Goal: Check status

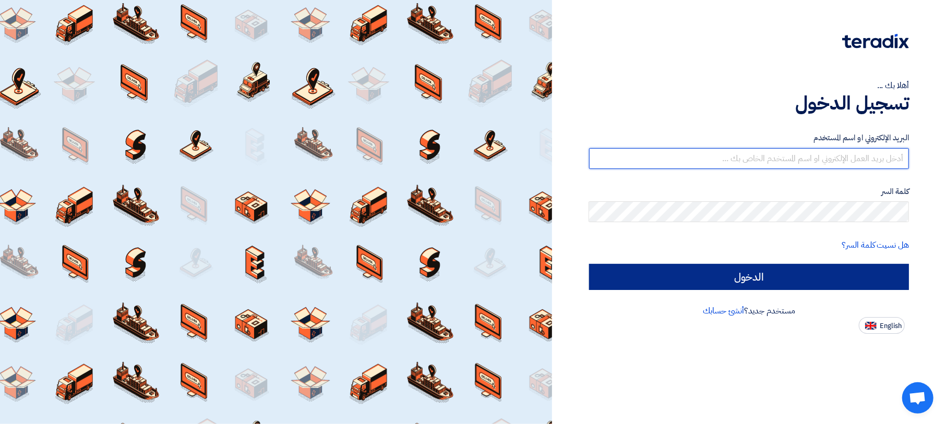
type input "[EMAIL_ADDRESS][DOMAIN_NAME]"
click at [685, 274] on input "الدخول" at bounding box center [749, 277] width 320 height 26
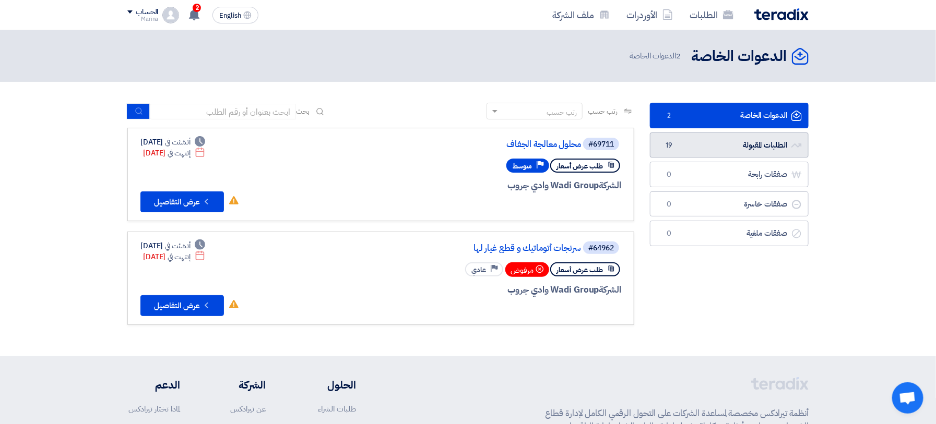
click at [678, 149] on link "الطلبات المقبولة الطلبات المقبولة 19" at bounding box center [729, 146] width 159 height 26
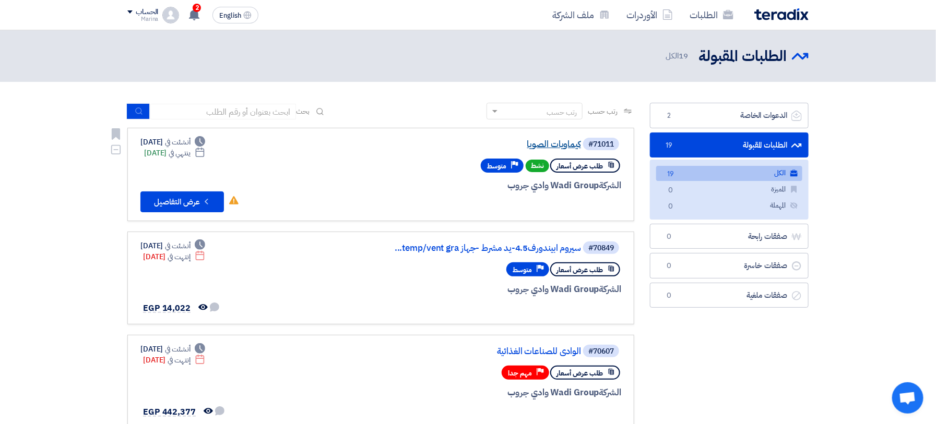
click at [547, 147] on link "كيماويات الصويا" at bounding box center [476, 144] width 209 height 9
